Goal: Contribute content: Add original content to the website for others to see

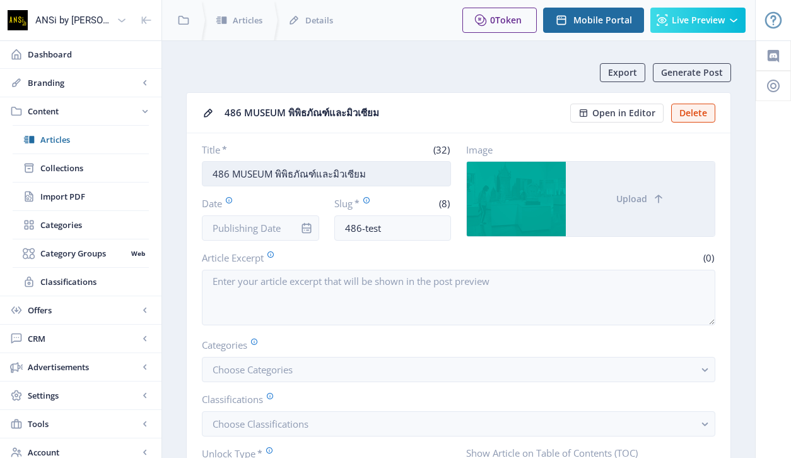
click at [346, 172] on input "486 MUSEUM พิพิธภัณฑ์และมิวเซียม" at bounding box center [326, 173] width 249 height 25
drag, startPoint x: 379, startPoint y: 172, endPoint x: 232, endPoint y: 175, distance: 146.5
click at [232, 175] on input "486 MUSEUM พิพิธภัณฑ์และมิวเซียม" at bounding box center [326, 173] width 249 height 25
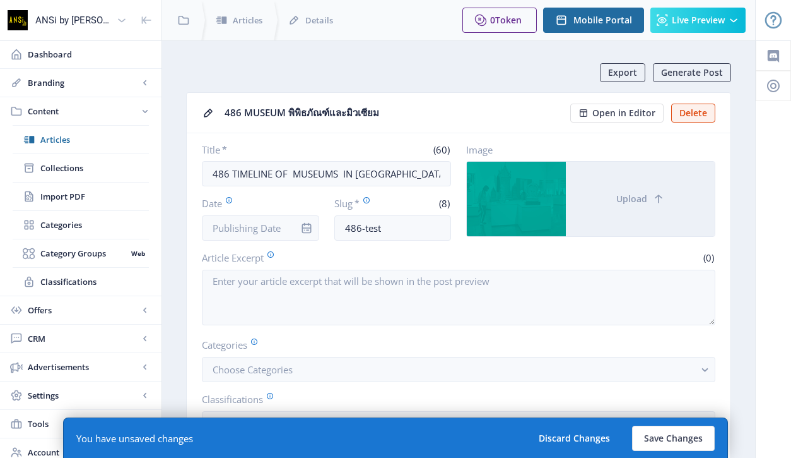
drag, startPoint x: 306, startPoint y: 175, endPoint x: 168, endPoint y: 172, distance: 138.2
type input "486 TIMELINE OF  MUSEUMS  IN [GEOGRAPHIC_DATA] กาลานุกรมพิพิธภัณฑ์ไทย"
click at [682, 434] on button "Save Changes" at bounding box center [673, 437] width 83 height 25
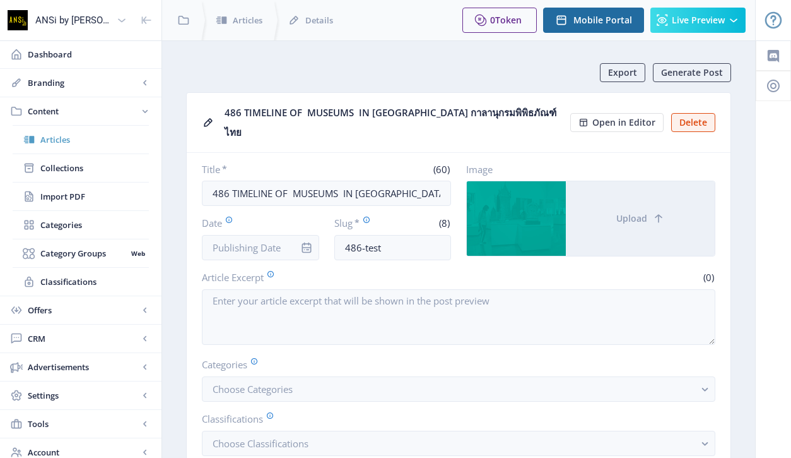
click at [57, 149] on link "Articles" at bounding box center [81, 140] width 136 height 28
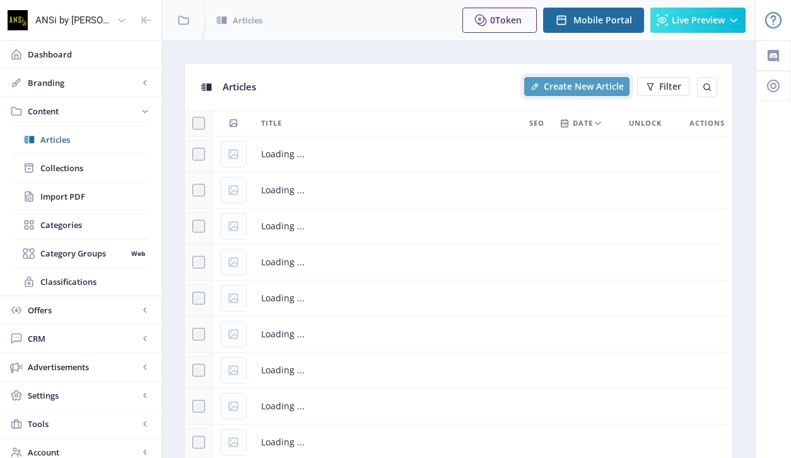
click at [568, 81] on span "Create New Article" at bounding box center [584, 86] width 80 height 10
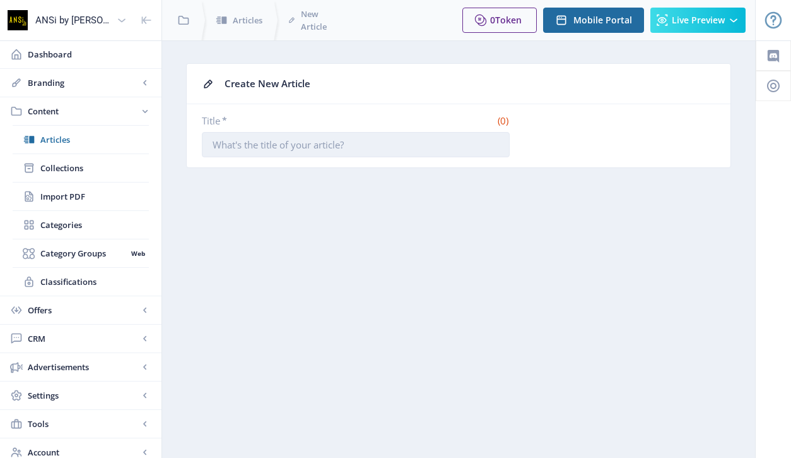
click at [306, 141] on input "Title *" at bounding box center [356, 144] width 308 height 25
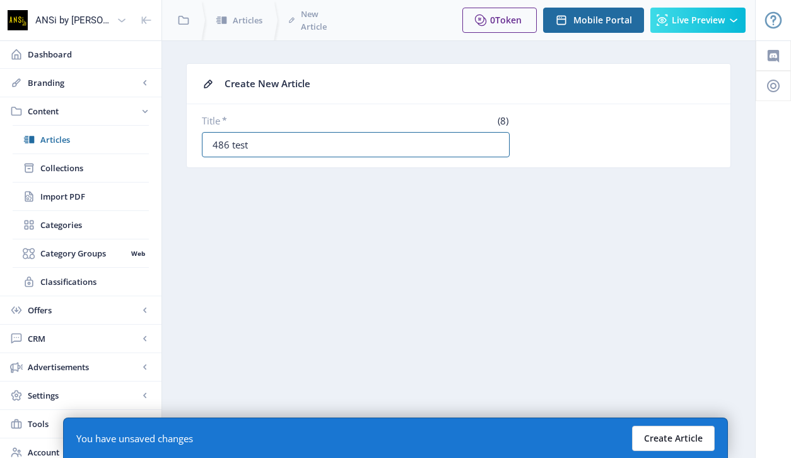
type input "486 test"
click at [664, 440] on button "Create Article" at bounding box center [673, 437] width 83 height 25
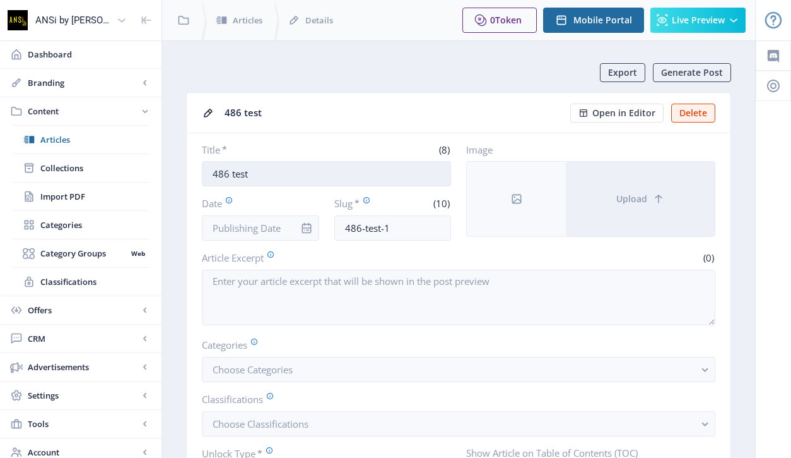
click at [333, 174] on input "486 test" at bounding box center [326, 173] width 249 height 25
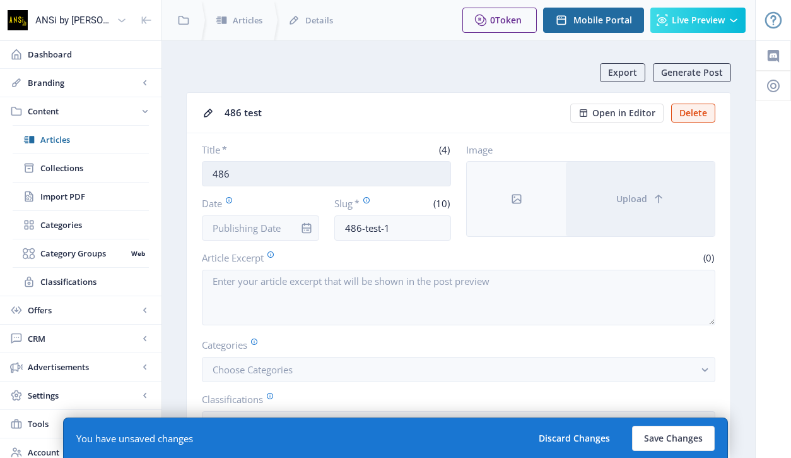
paste input "“ของที่มีค่า ควรดูควรชม”"
type input "486 “ของที่มีค่า ควรดูควรชม”"
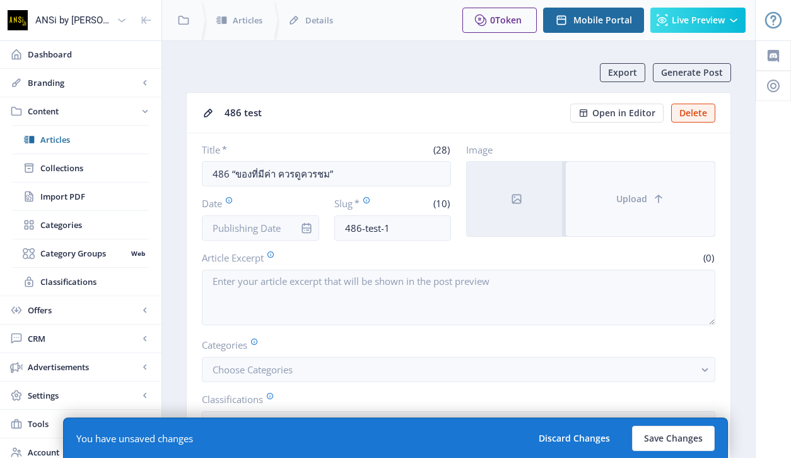
click at [632, 216] on button "Upload" at bounding box center [640, 199] width 149 height 74
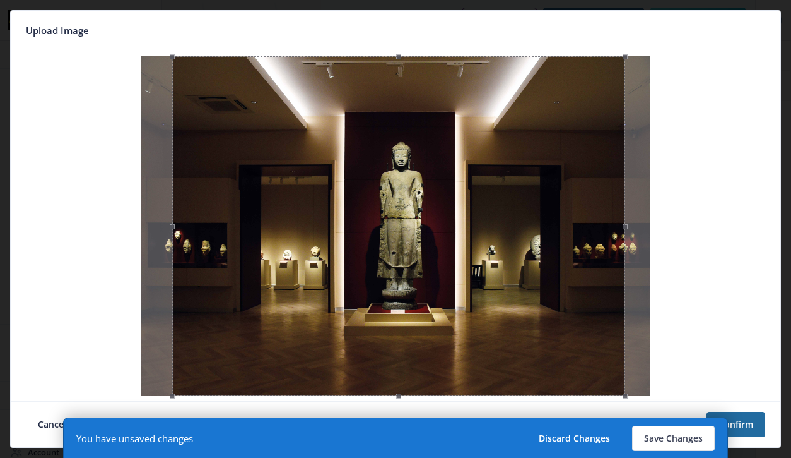
click at [531, 245] on div at bounding box center [398, 226] width 452 height 340
click at [737, 426] on button "Confirm" at bounding box center [736, 423] width 59 height 25
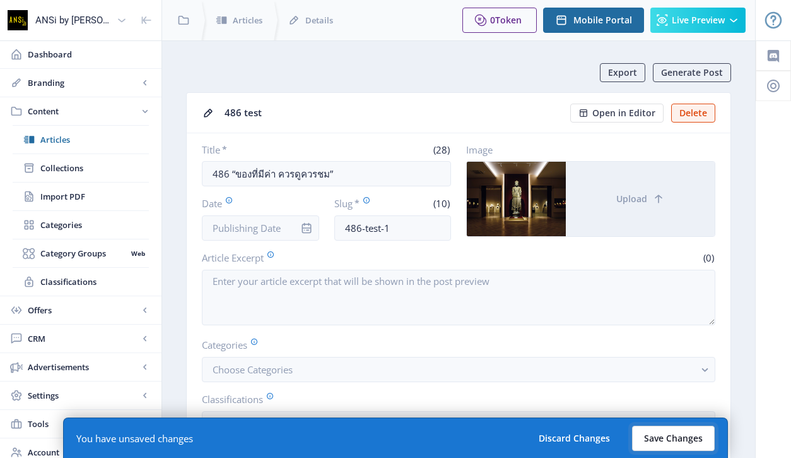
click at [675, 435] on button "Save Changes" at bounding box center [673, 437] width 83 height 25
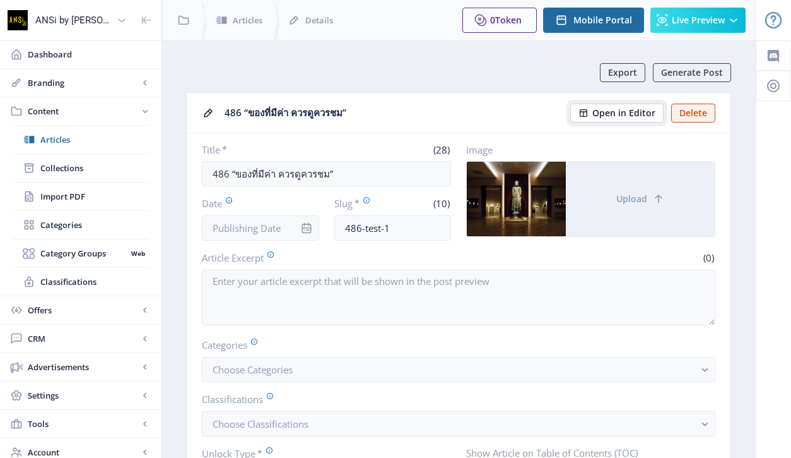
click at [605, 108] on span "Open in Editor" at bounding box center [624, 113] width 63 height 10
